Goal: Information Seeking & Learning: Learn about a topic

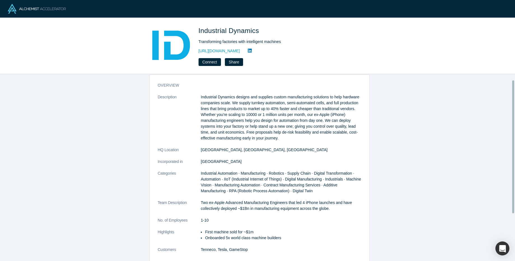
scroll to position [17, 0]
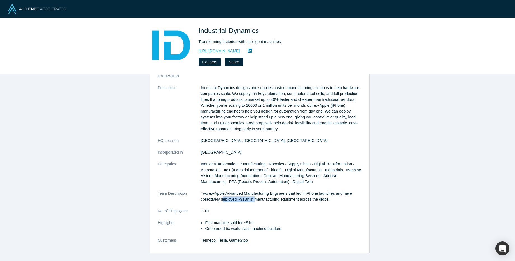
drag, startPoint x: 222, startPoint y: 202, endPoint x: 259, endPoint y: 202, distance: 37.5
click at [259, 202] on p "Two ex-Apple Advanced Manufacturing Engineers that led 4 iPhone launches and ha…" at bounding box center [281, 197] width 161 height 12
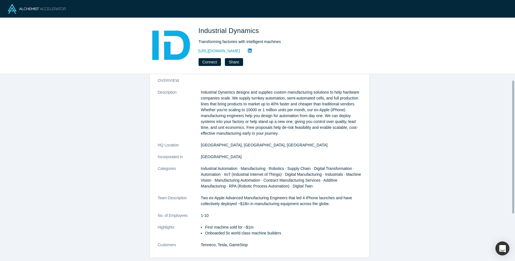
scroll to position [8, 0]
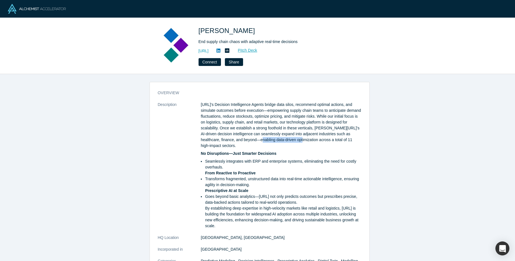
drag, startPoint x: 249, startPoint y: 142, endPoint x: 291, endPoint y: 141, distance: 41.4
click at [290, 141] on p "[URL]’s Decision Intelligence Agents bridge data silos, recommend optimal actio…" at bounding box center [281, 125] width 161 height 47
click at [291, 141] on p "[URL]’s Decision Intelligence Agents bridge data silos, recommend optimal actio…" at bounding box center [281, 125] width 161 height 47
drag, startPoint x: 269, startPoint y: 140, endPoint x: 342, endPoint y: 139, distance: 72.5
click at [341, 139] on p "[URL]’s Decision Intelligence Agents bridge data silos, recommend optimal actio…" at bounding box center [281, 125] width 161 height 47
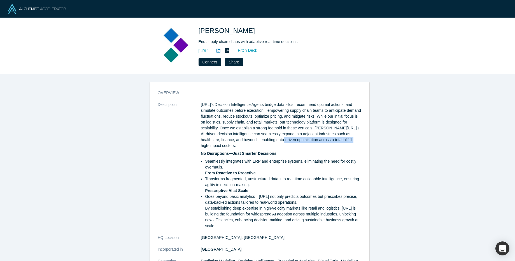
click at [342, 139] on p "[URL]’s Decision Intelligence Agents bridge data silos, recommend optimal actio…" at bounding box center [281, 125] width 161 height 47
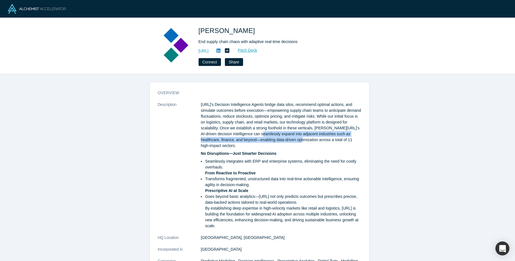
drag, startPoint x: 256, startPoint y: 137, endPoint x: 289, endPoint y: 138, distance: 33.6
click at [289, 138] on p "Kimaru.ai’s Decision Intelligence Agents bridge data silos, recommend optimal a…" at bounding box center [281, 125] width 161 height 47
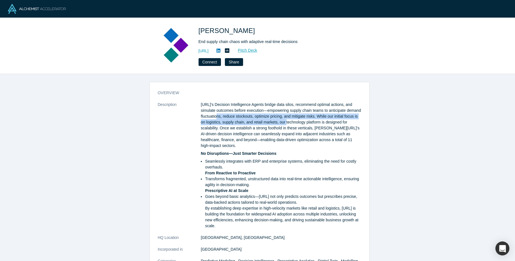
drag, startPoint x: 223, startPoint y: 117, endPoint x: 294, endPoint y: 121, distance: 70.7
click at [294, 121] on p "Kimaru.ai’s Decision Intelligence Agents bridge data silos, recommend optimal a…" at bounding box center [281, 125] width 161 height 47
